Goal: Complete application form

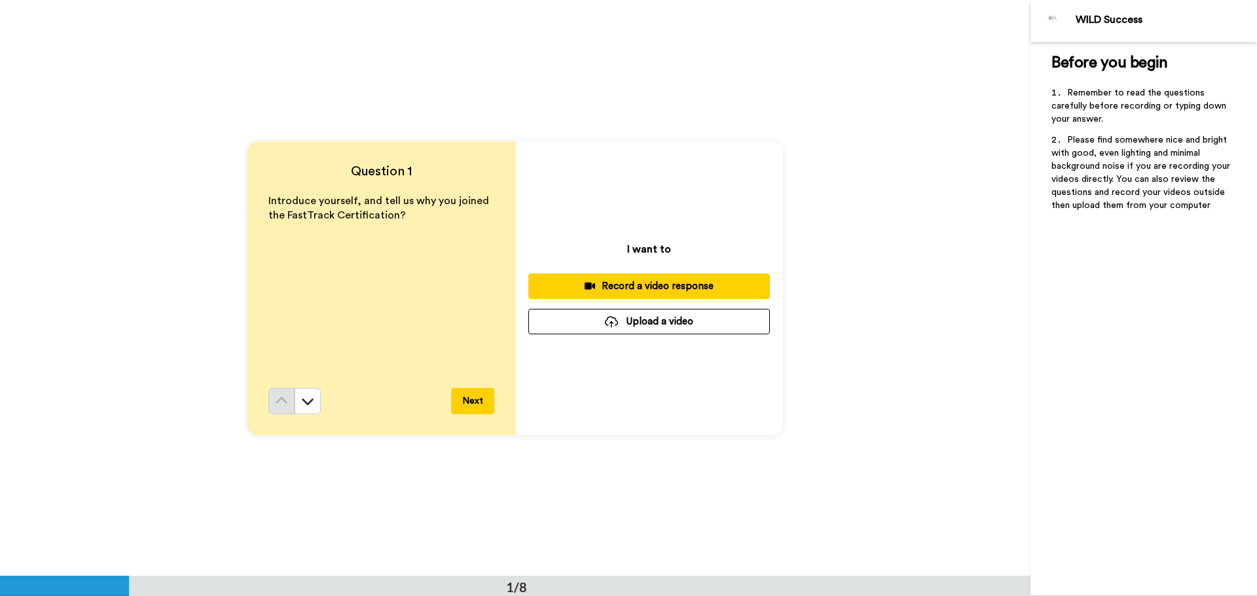
click at [670, 285] on div "Record a video response" at bounding box center [649, 287] width 221 height 14
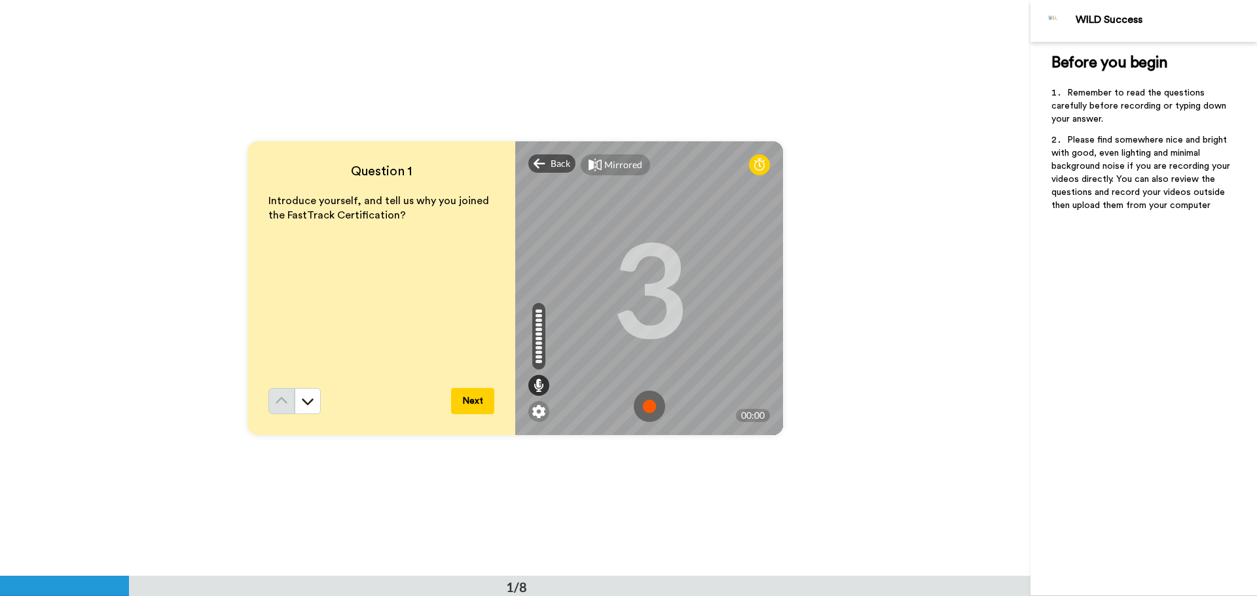
click at [647, 403] on img at bounding box center [649, 406] width 31 height 31
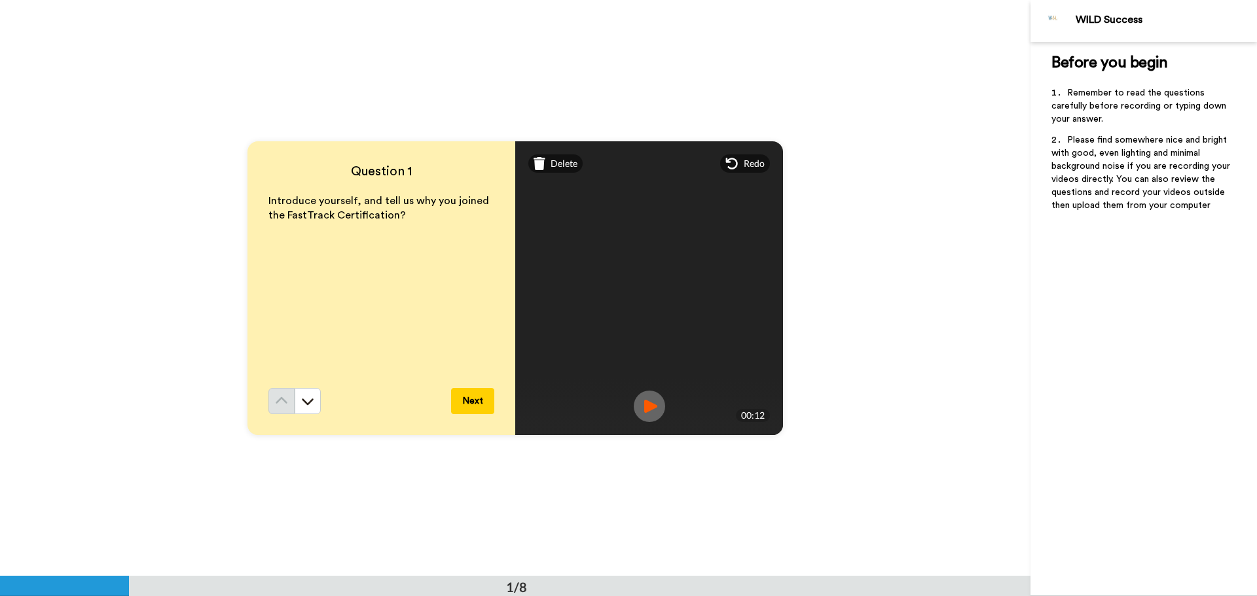
click at [647, 403] on img at bounding box center [649, 406] width 31 height 31
click at [474, 397] on button "Next" at bounding box center [472, 401] width 43 height 26
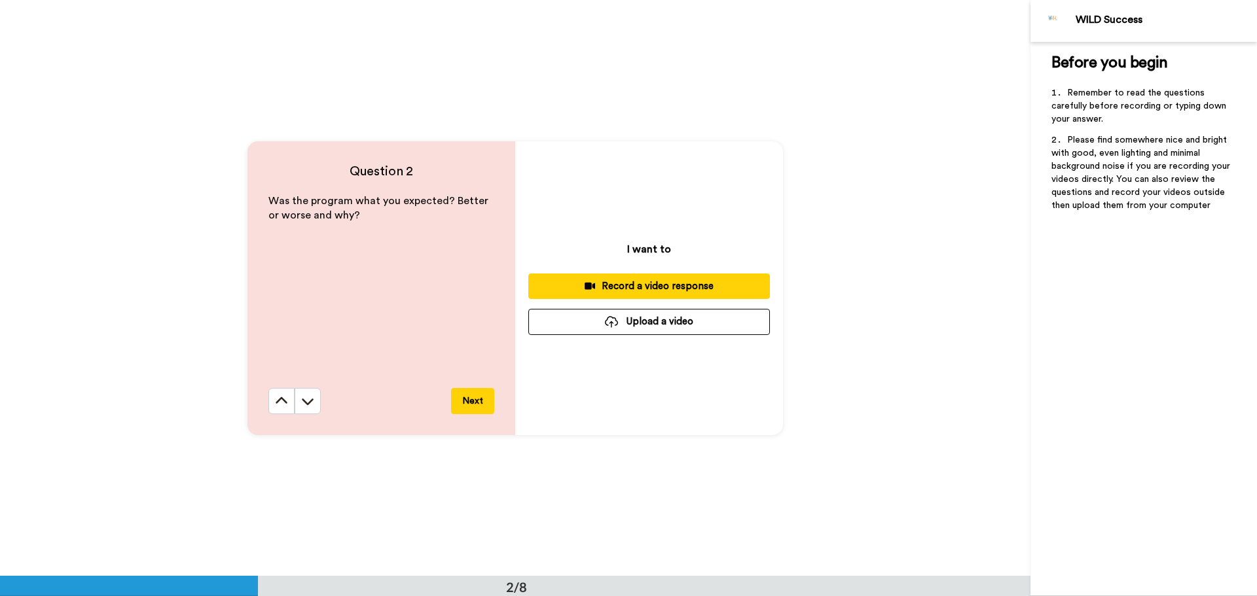
scroll to position [577, 0]
click at [621, 283] on div "Record a video response" at bounding box center [649, 286] width 221 height 14
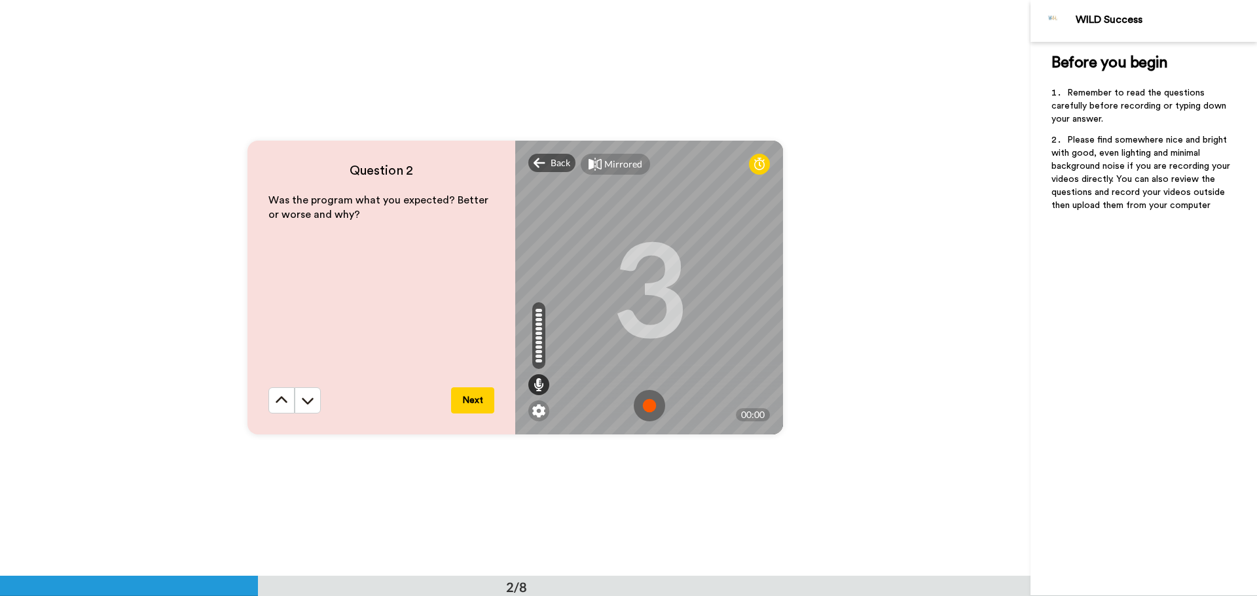
click at [652, 399] on img at bounding box center [649, 405] width 31 height 31
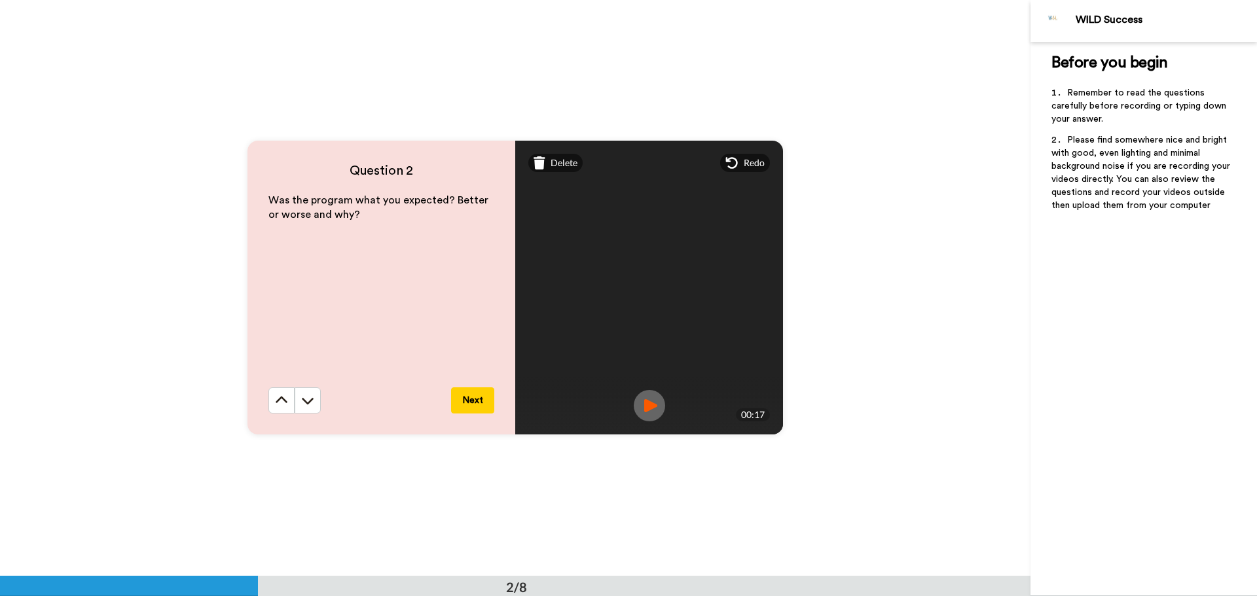
click at [478, 392] on button "Next" at bounding box center [472, 401] width 43 height 26
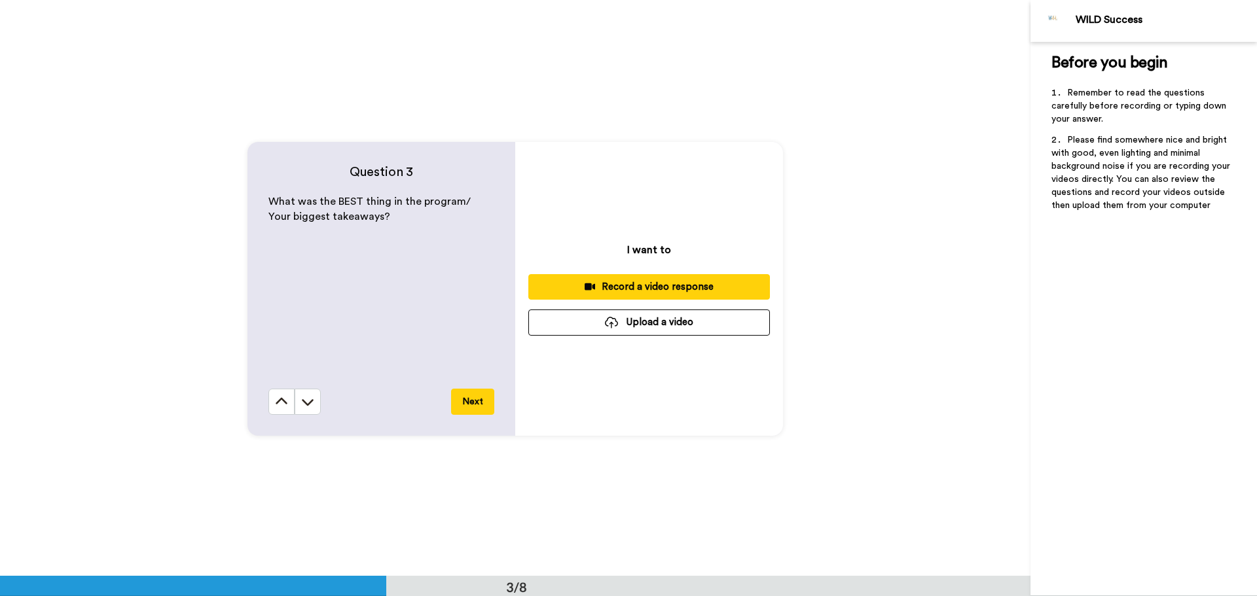
scroll to position [1153, 0]
click at [666, 278] on button "Record a video response" at bounding box center [649, 286] width 242 height 26
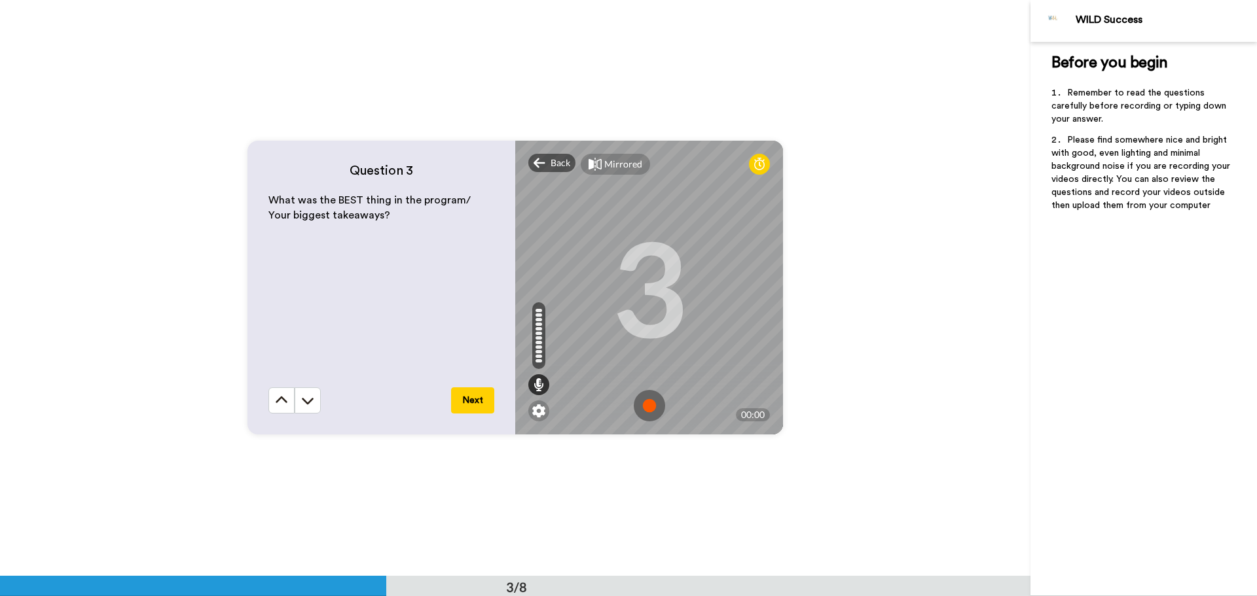
click at [651, 407] on img at bounding box center [649, 405] width 31 height 31
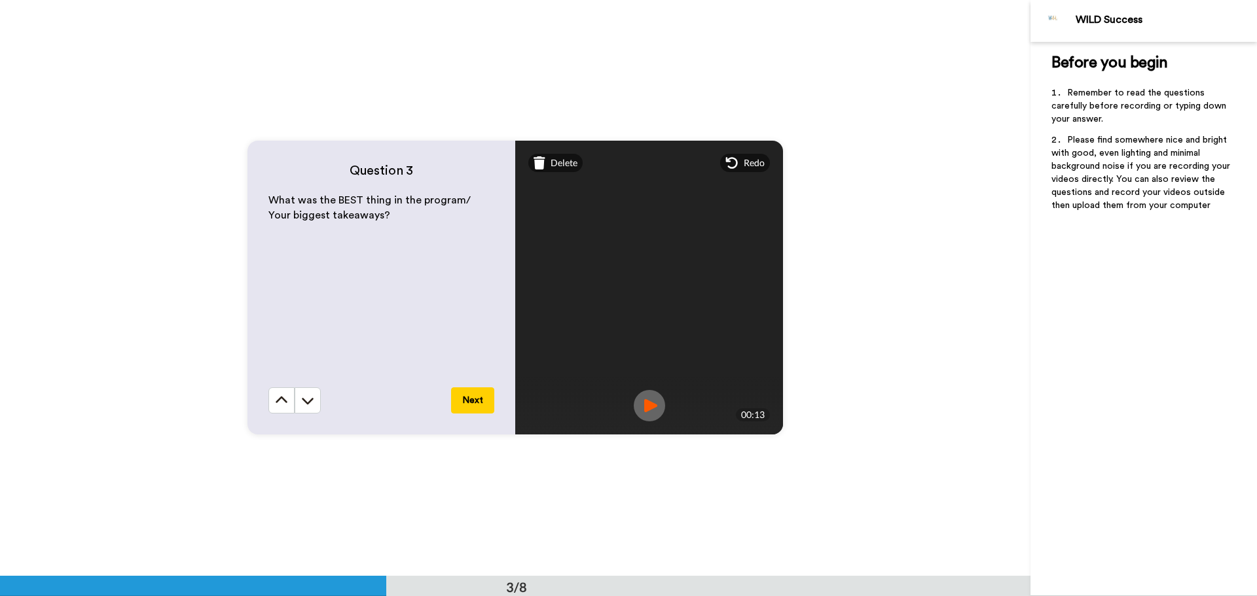
click at [482, 399] on button "Next" at bounding box center [472, 401] width 43 height 26
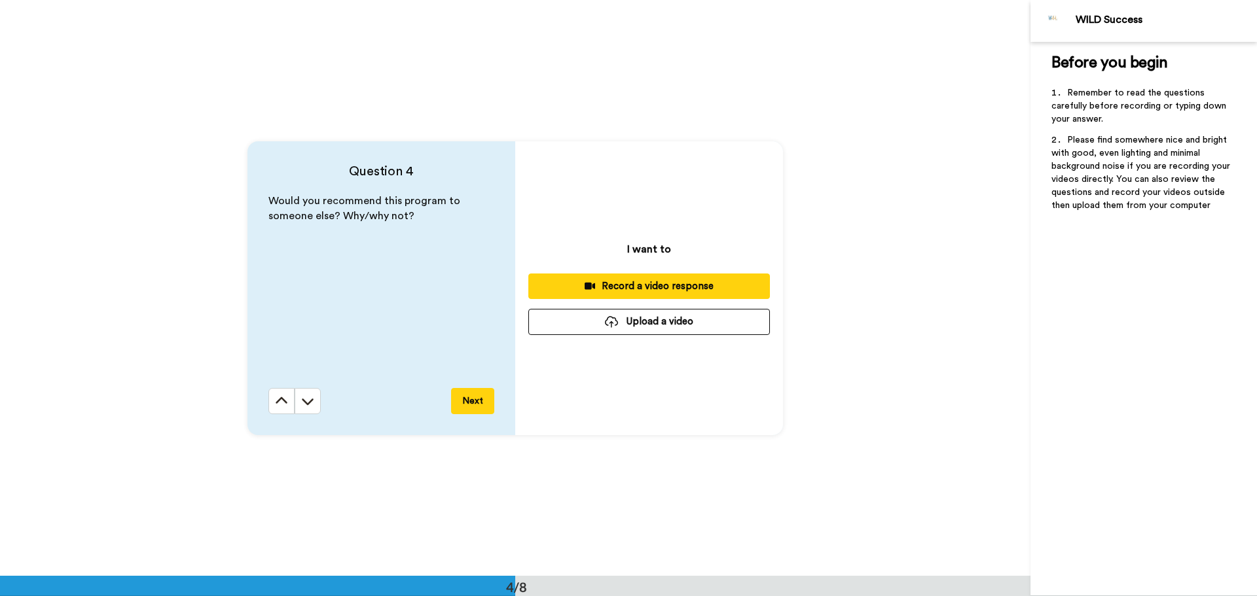
scroll to position [1729, 0]
click at [641, 279] on div "Record a video response" at bounding box center [649, 286] width 221 height 14
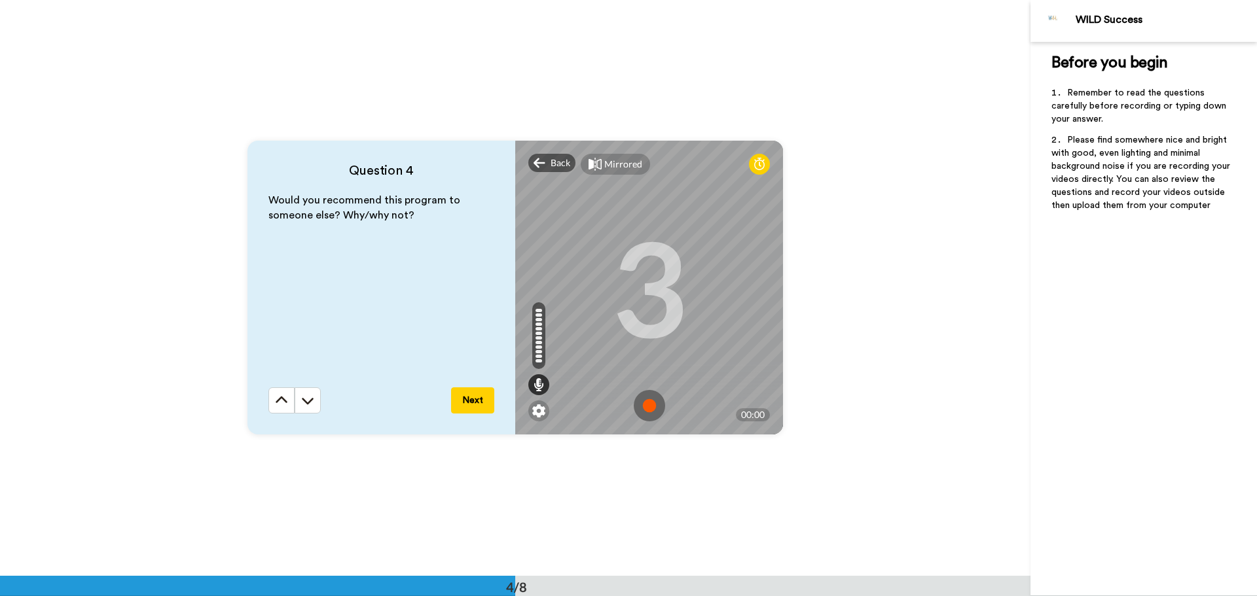
click at [653, 402] on img at bounding box center [649, 405] width 31 height 31
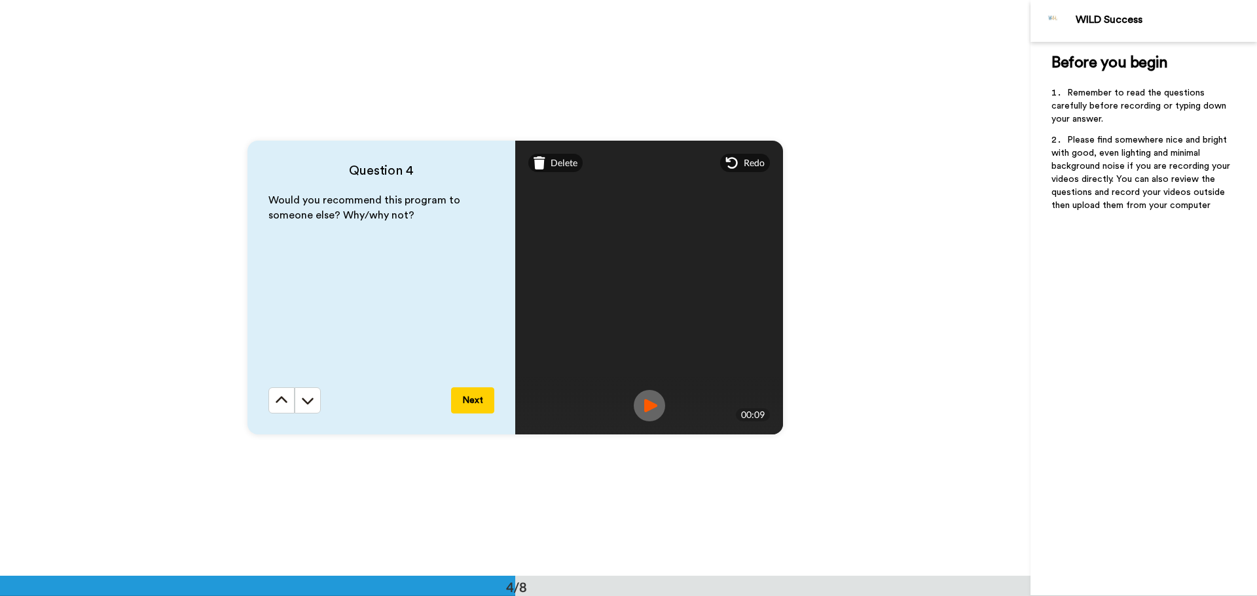
click at [464, 415] on div "Question 4 Would you recommend this program to someone else? Why/why not? Next" at bounding box center [381, 288] width 268 height 294
click at [467, 401] on button "Next" at bounding box center [472, 401] width 43 height 26
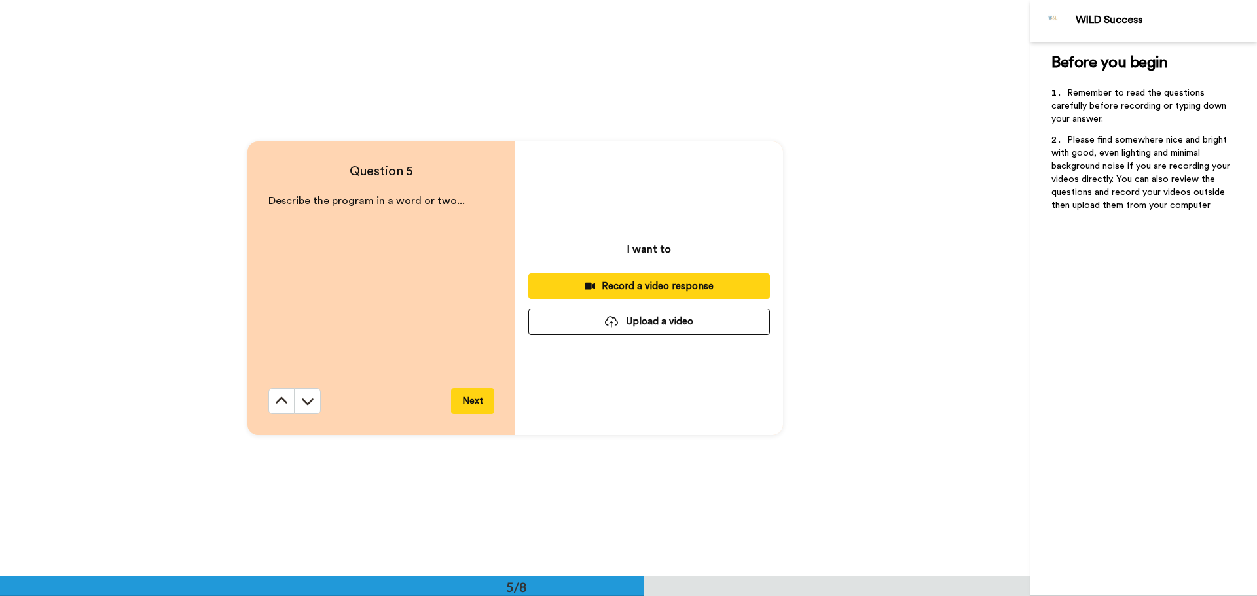
scroll to position [2305, 0]
click at [676, 278] on button "Record a video response" at bounding box center [649, 286] width 242 height 26
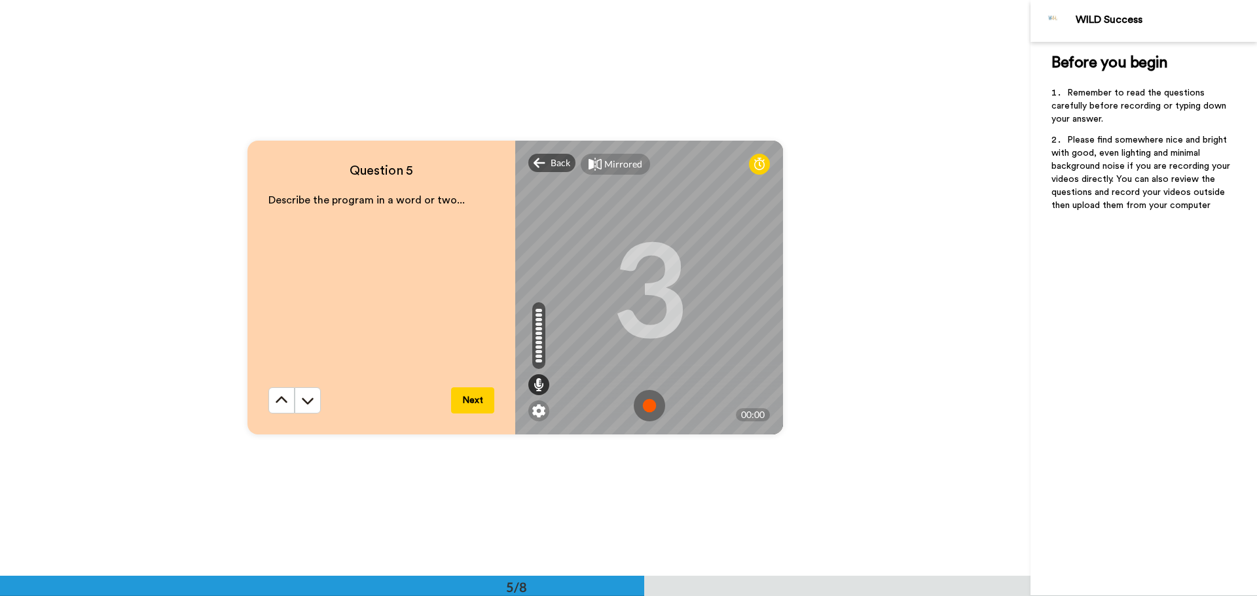
click at [655, 403] on img at bounding box center [649, 405] width 31 height 31
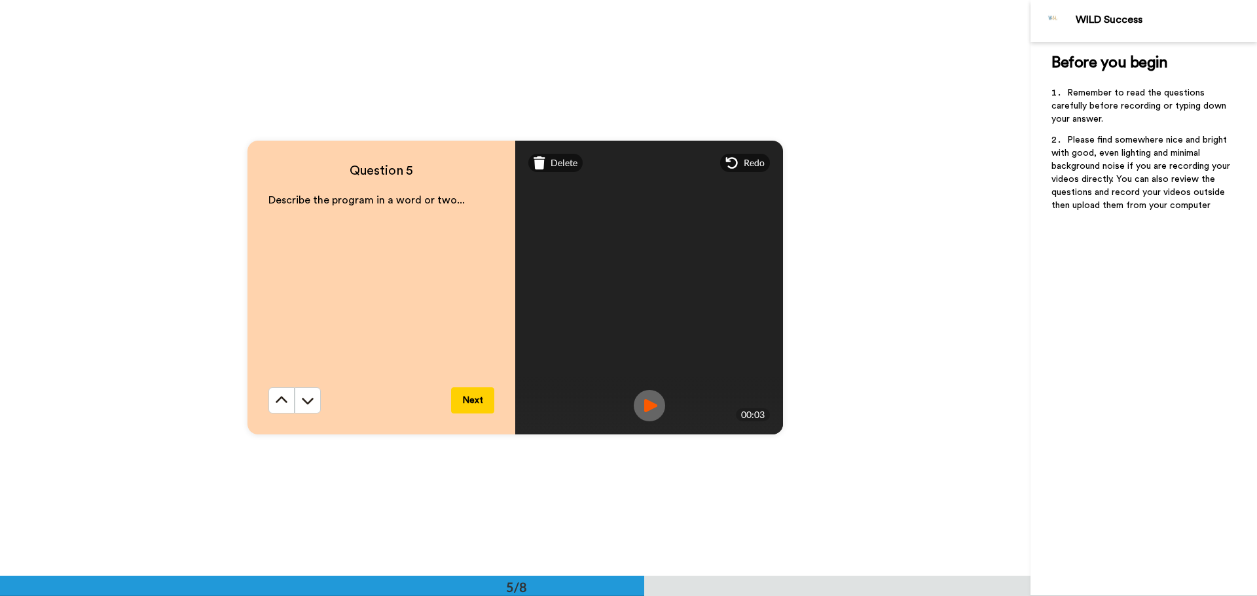
click at [484, 401] on button "Next" at bounding box center [472, 401] width 43 height 26
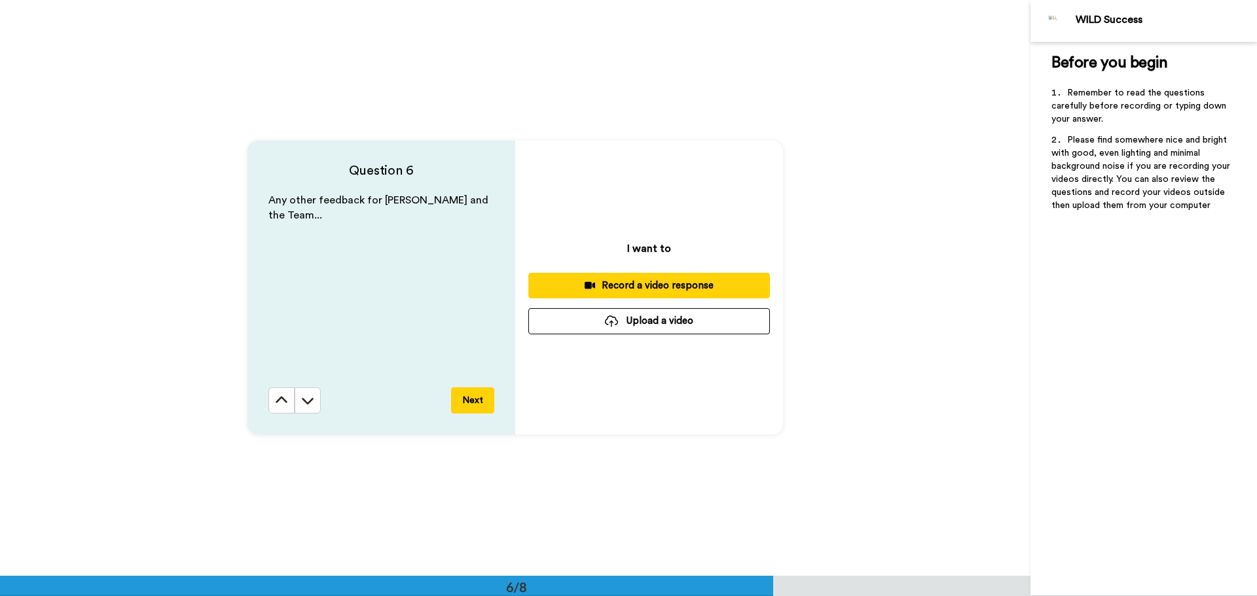
scroll to position [2881, 0]
click at [484, 401] on button "Next" at bounding box center [472, 401] width 43 height 26
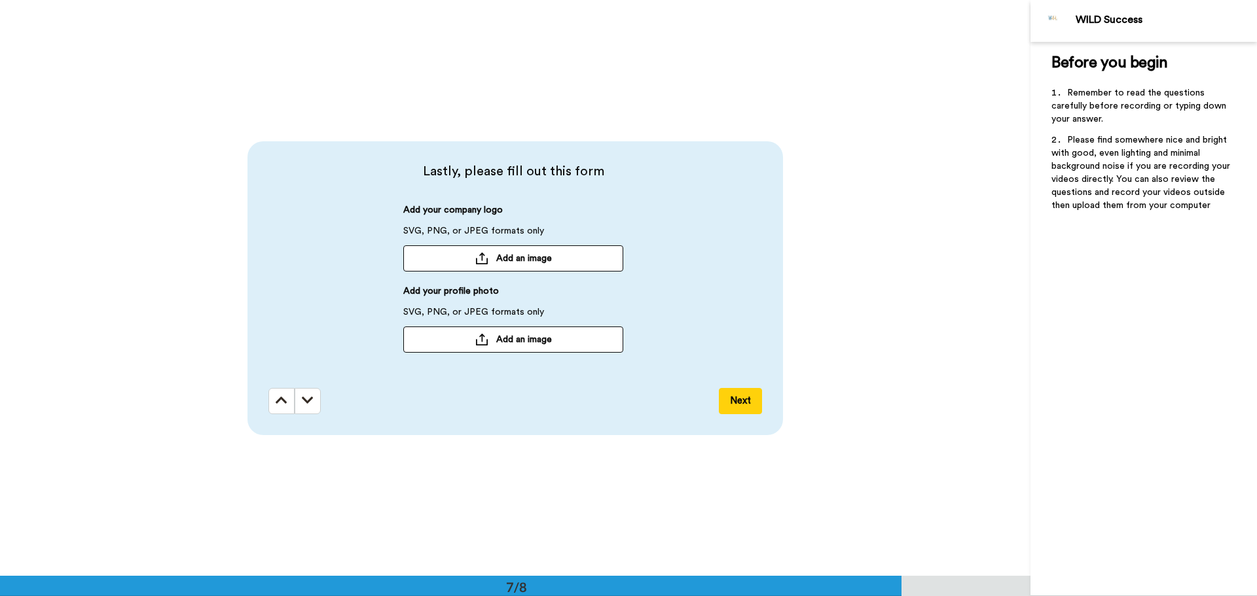
scroll to position [3457, 0]
click at [740, 399] on button "Next" at bounding box center [740, 401] width 43 height 26
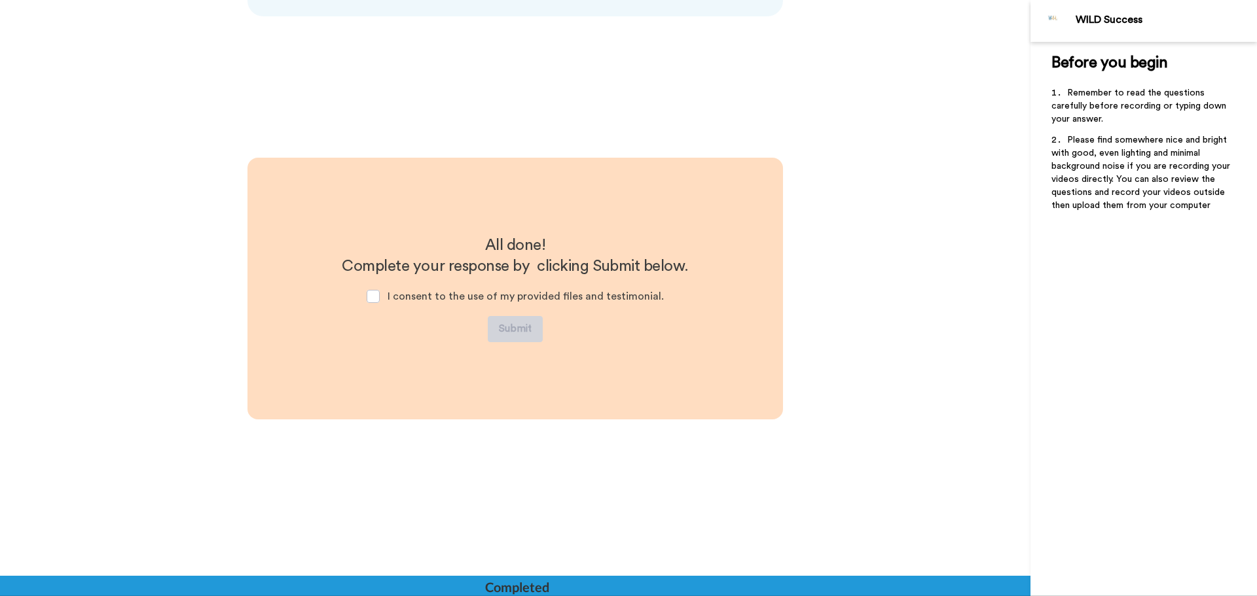
scroll to position [3876, 0]
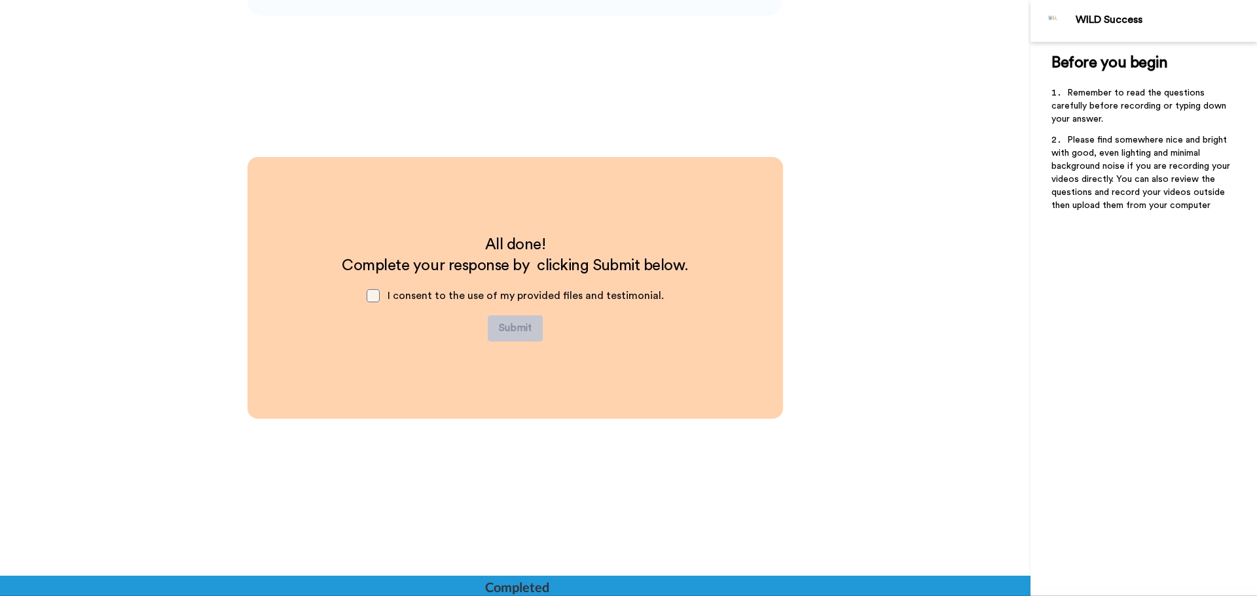
click at [376, 290] on span at bounding box center [373, 295] width 13 height 13
click at [517, 325] on button "Submit" at bounding box center [515, 329] width 55 height 26
